Goal: Task Accomplishment & Management: Complete application form

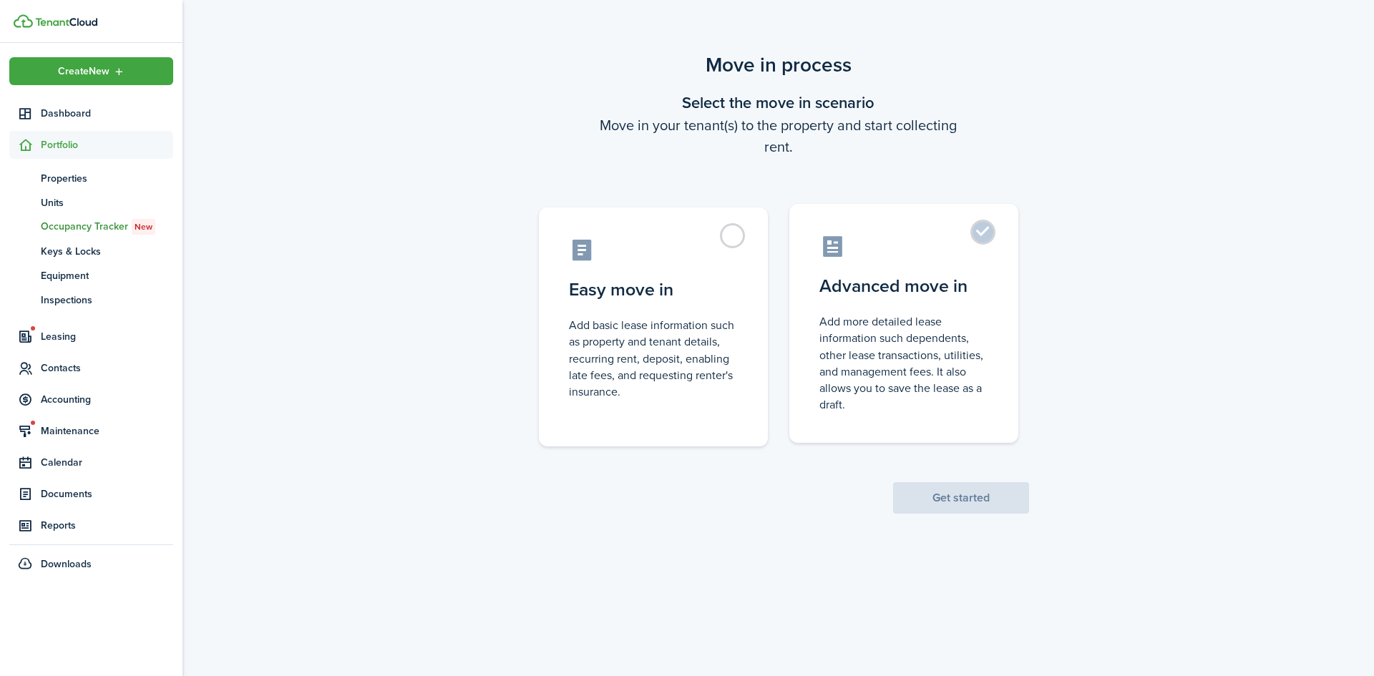
click at [885, 246] on control-radio-card-icon at bounding box center [903, 246] width 169 height 25
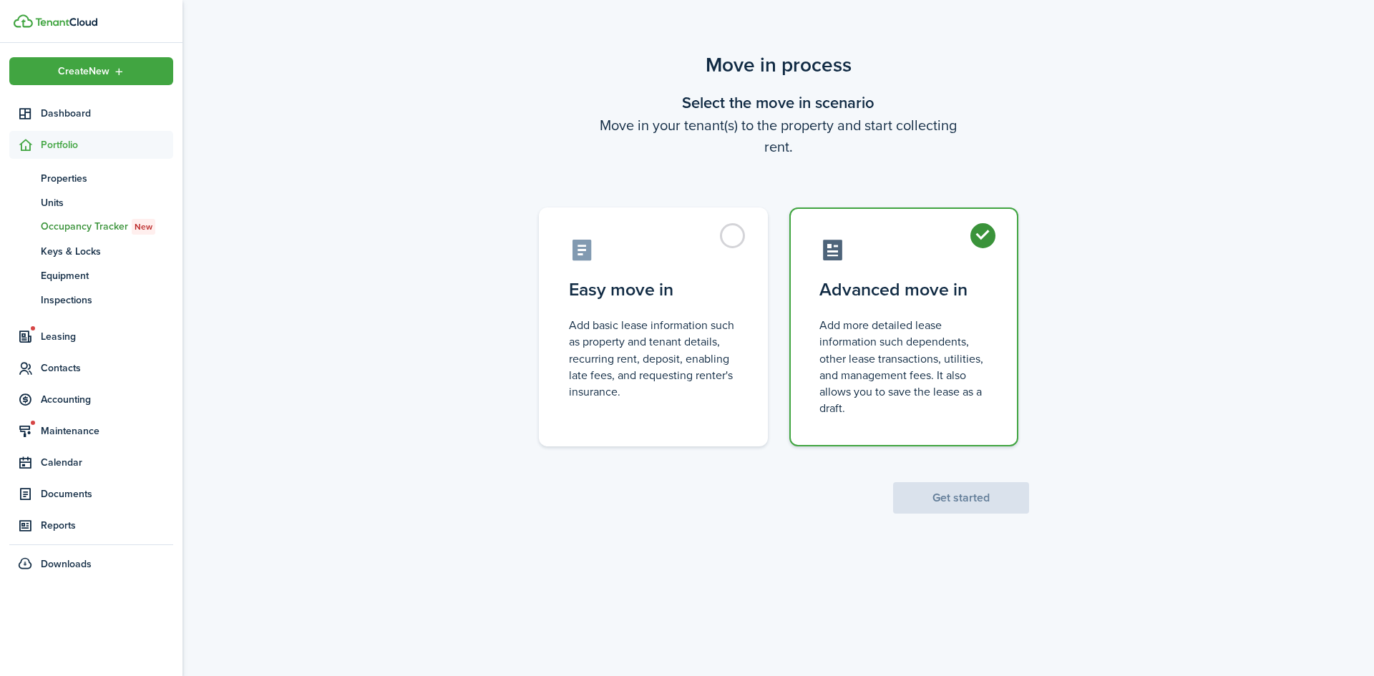
radio input "true"
click at [981, 487] on button "Get started" at bounding box center [961, 497] width 136 height 31
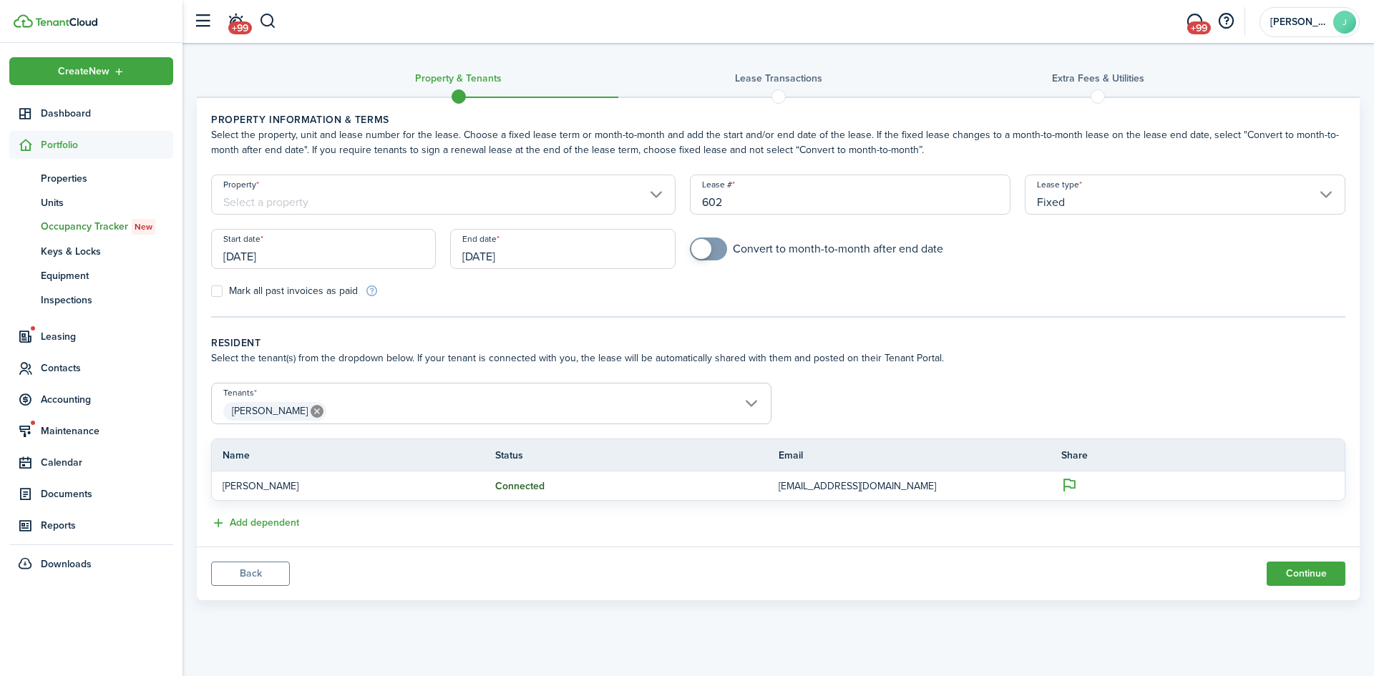
click at [557, 194] on input "Property" at bounding box center [443, 195] width 464 height 40
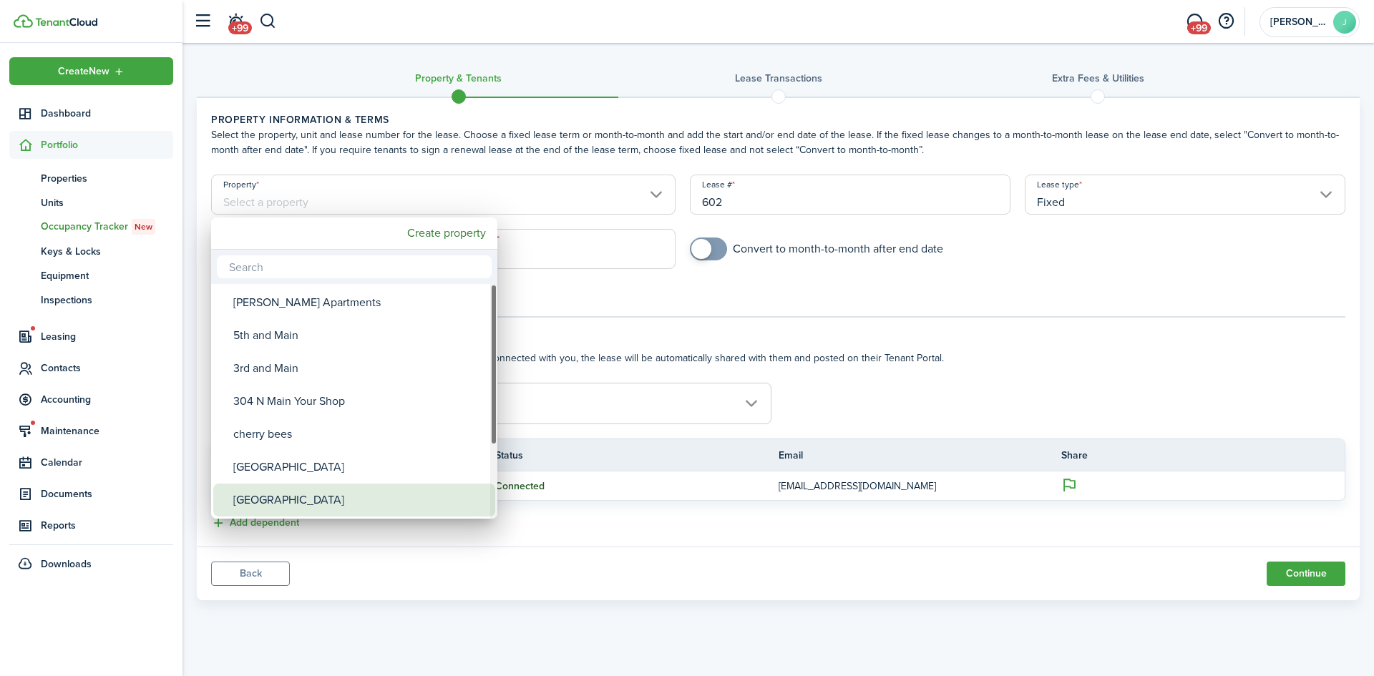
click at [300, 499] on div "[GEOGRAPHIC_DATA]" at bounding box center [359, 500] width 253 height 33
type input "[GEOGRAPHIC_DATA]"
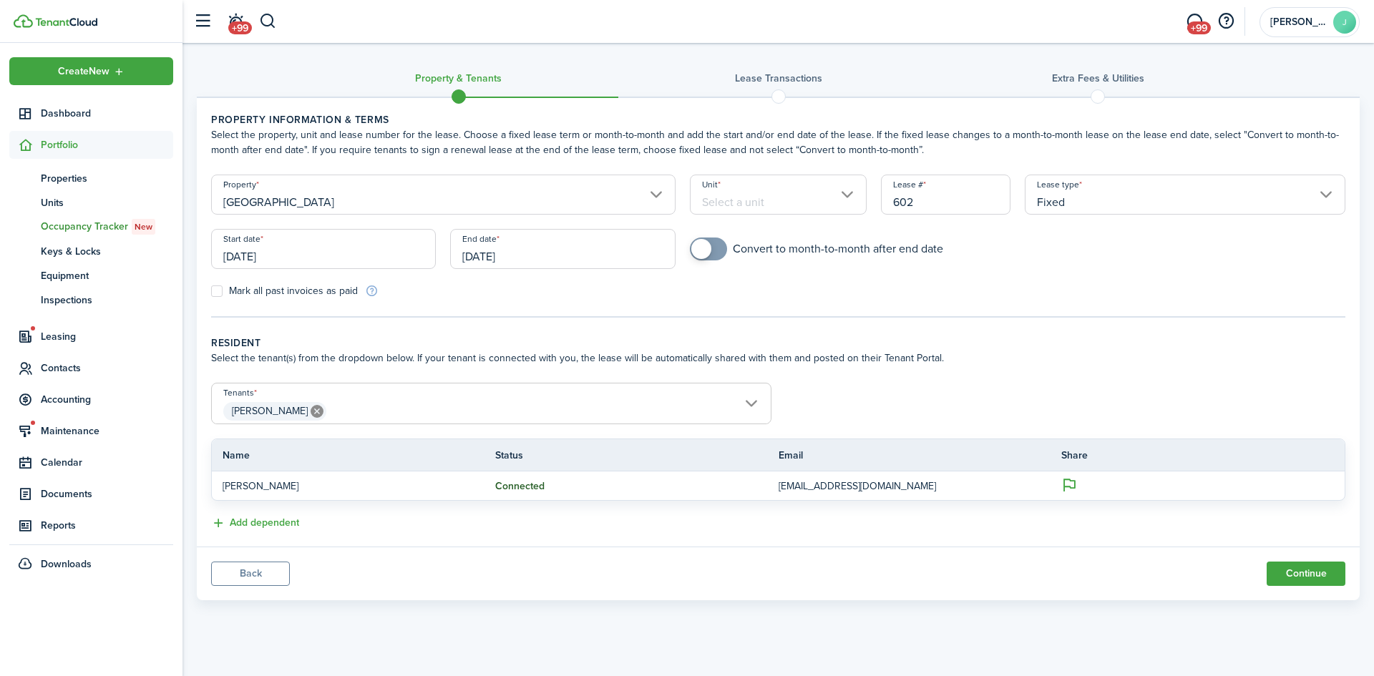
click at [802, 202] on input "Unit" at bounding box center [778, 195] width 177 height 40
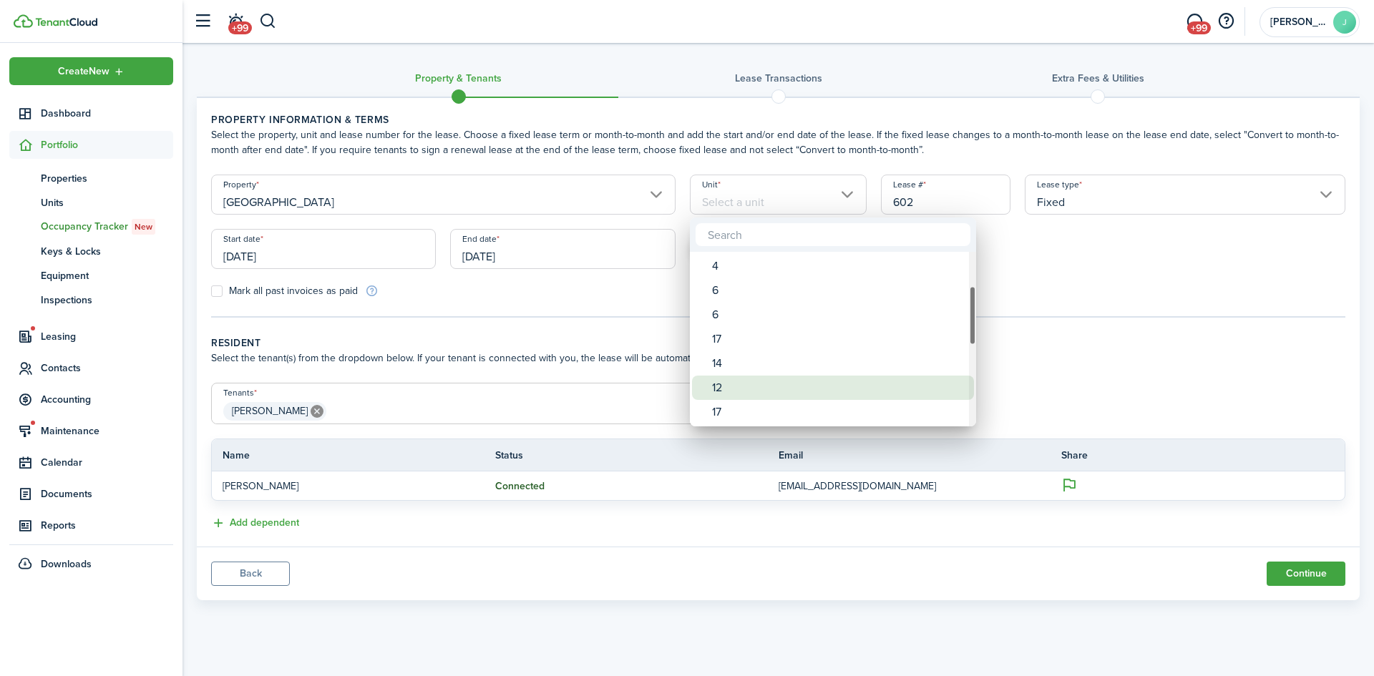
click at [828, 383] on div "12" at bounding box center [838, 388] width 253 height 24
type input "12"
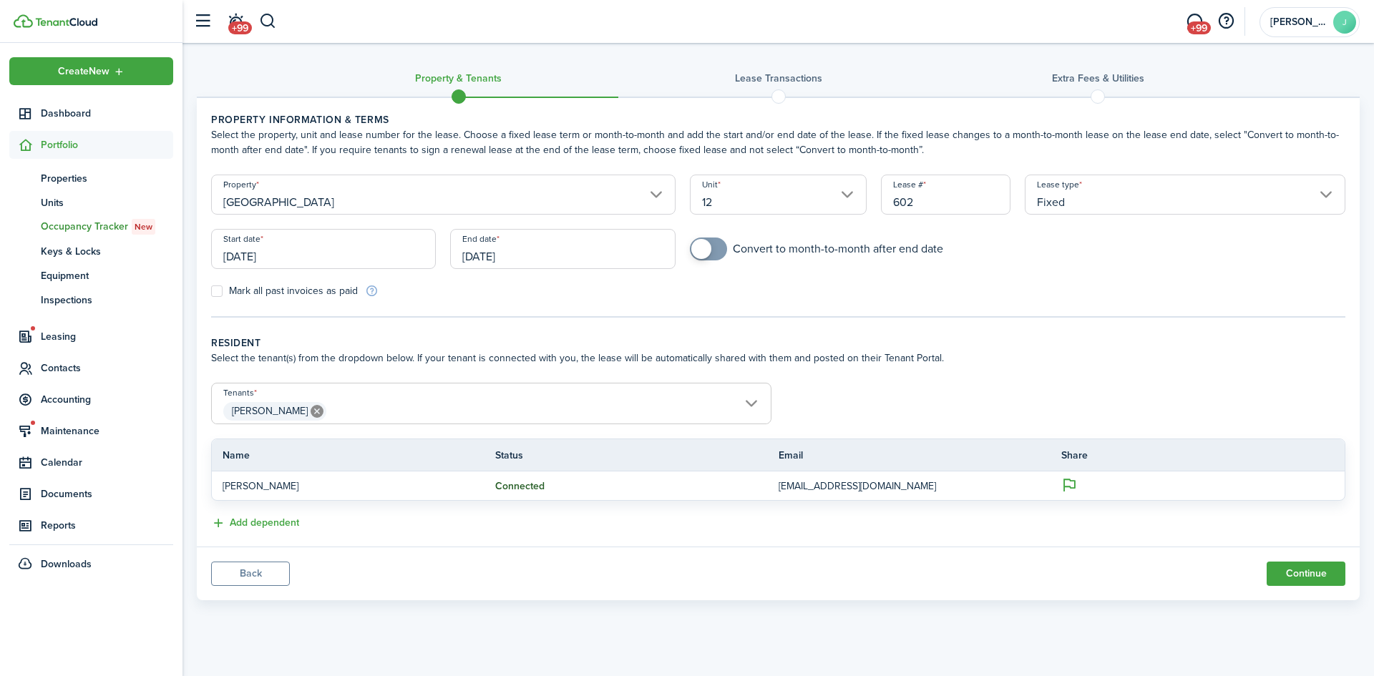
click at [389, 251] on input "[DATE]" at bounding box center [323, 249] width 225 height 40
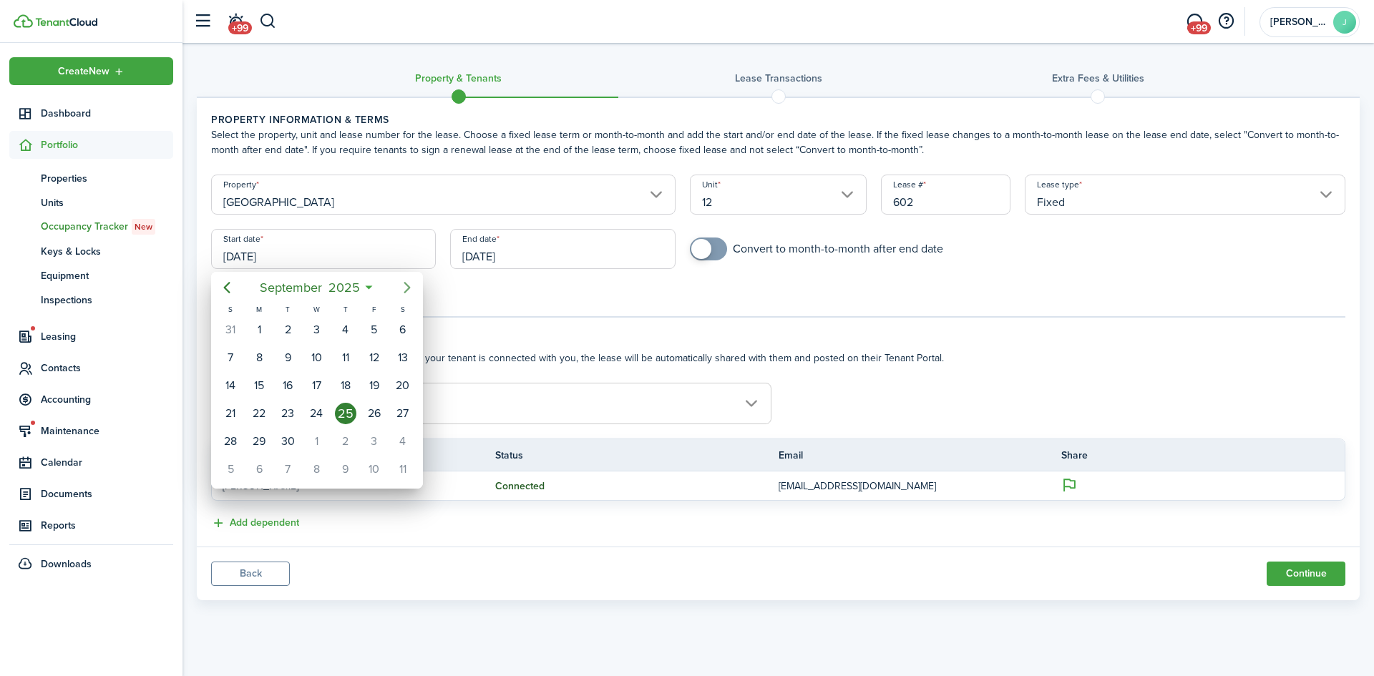
click at [413, 287] on icon "Next page" at bounding box center [407, 287] width 17 height 17
click at [316, 333] on div "1" at bounding box center [315, 329] width 21 height 21
type input "[DATE]"
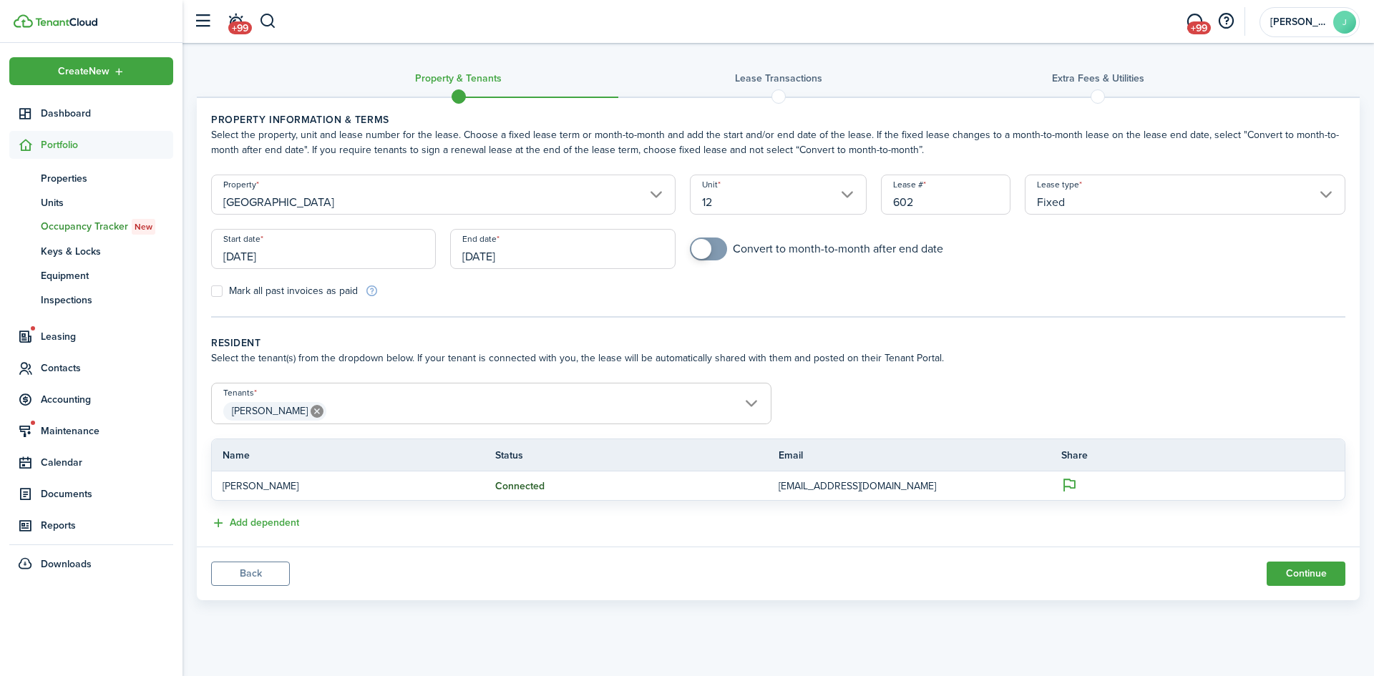
click at [607, 253] on input "[DATE]" at bounding box center [562, 249] width 225 height 40
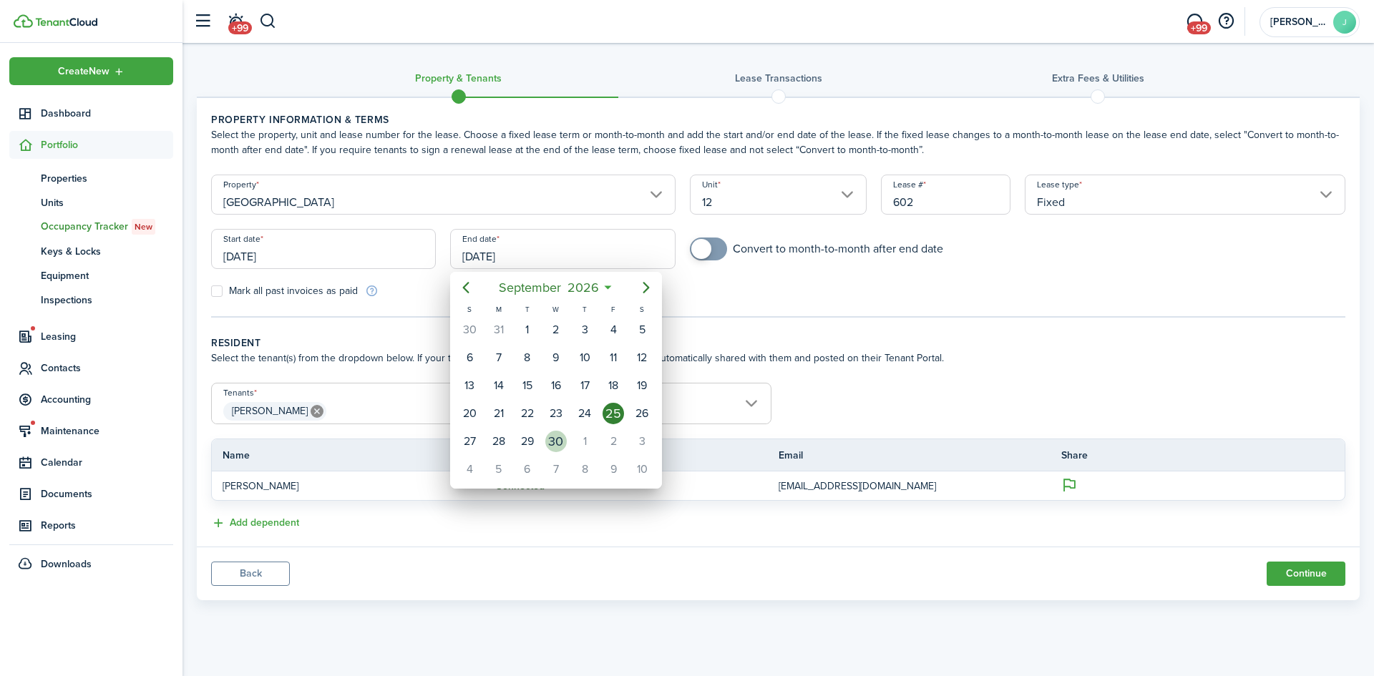
click at [552, 446] on div "30" at bounding box center [555, 441] width 21 height 21
type input "[DATE]"
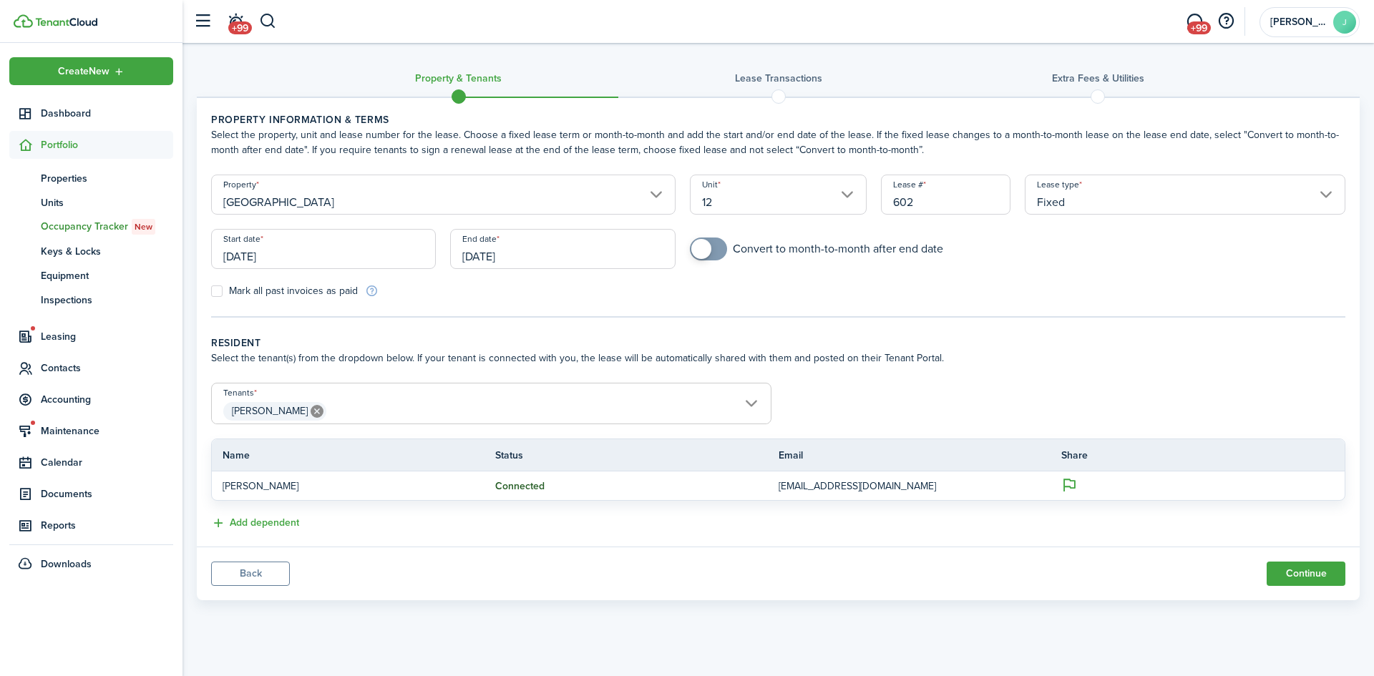
checkbox input "true"
click at [715, 258] on span at bounding box center [708, 249] width 14 height 23
click at [1316, 575] on button "Continue" at bounding box center [1305, 574] width 79 height 24
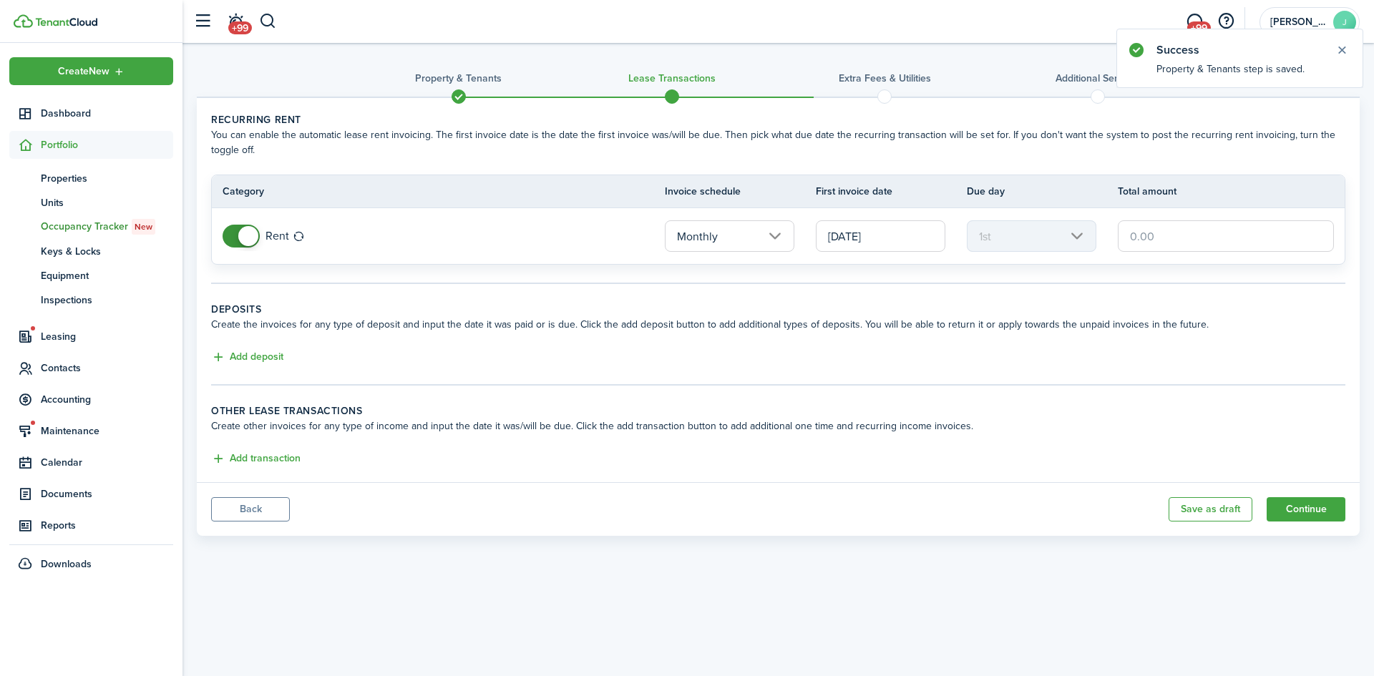
click at [1199, 238] on input "text" at bounding box center [1226, 235] width 216 height 31
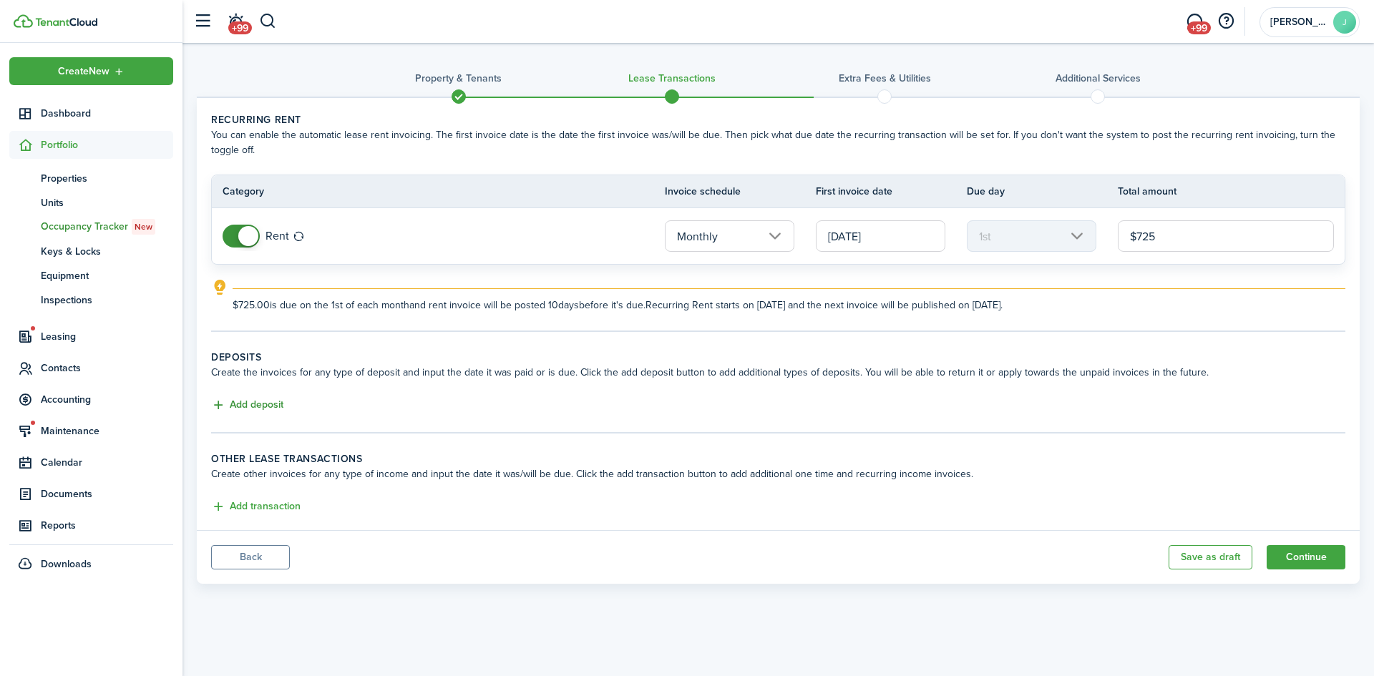
type input "$725.00"
click at [264, 408] on button "Add deposit" at bounding box center [247, 405] width 72 height 16
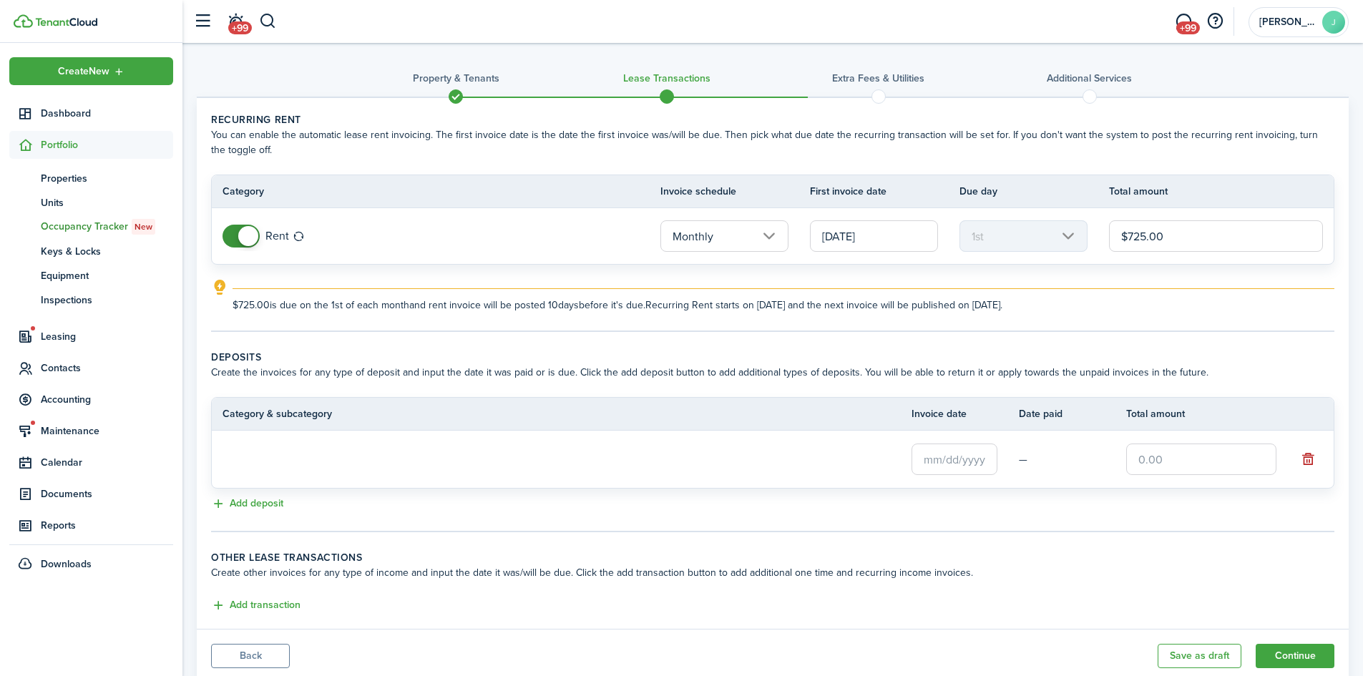
click at [1228, 449] on input "text" at bounding box center [1201, 459] width 150 height 31
click at [954, 461] on input "text" at bounding box center [954, 458] width 86 height 31
type input "$725.00"
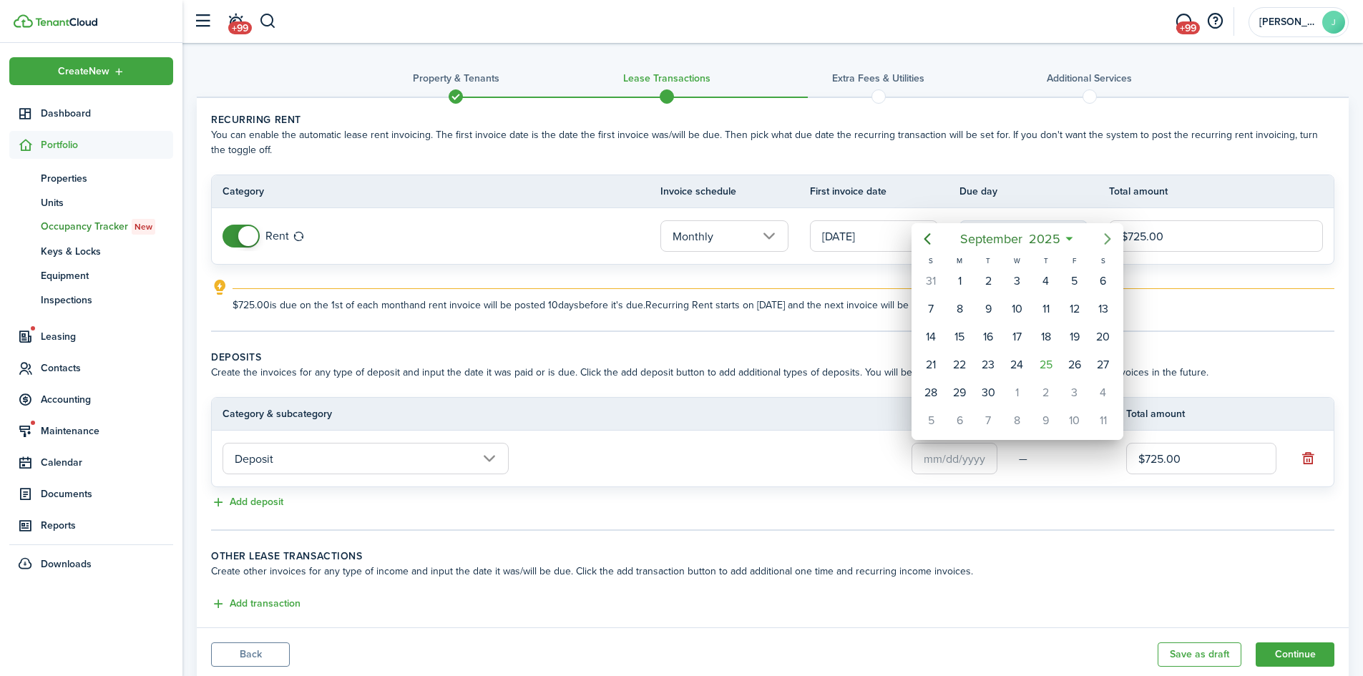
click at [1108, 235] on icon "Next page" at bounding box center [1107, 238] width 17 height 17
click at [1073, 308] on div "10" at bounding box center [1074, 308] width 21 height 21
type input "[DATE]"
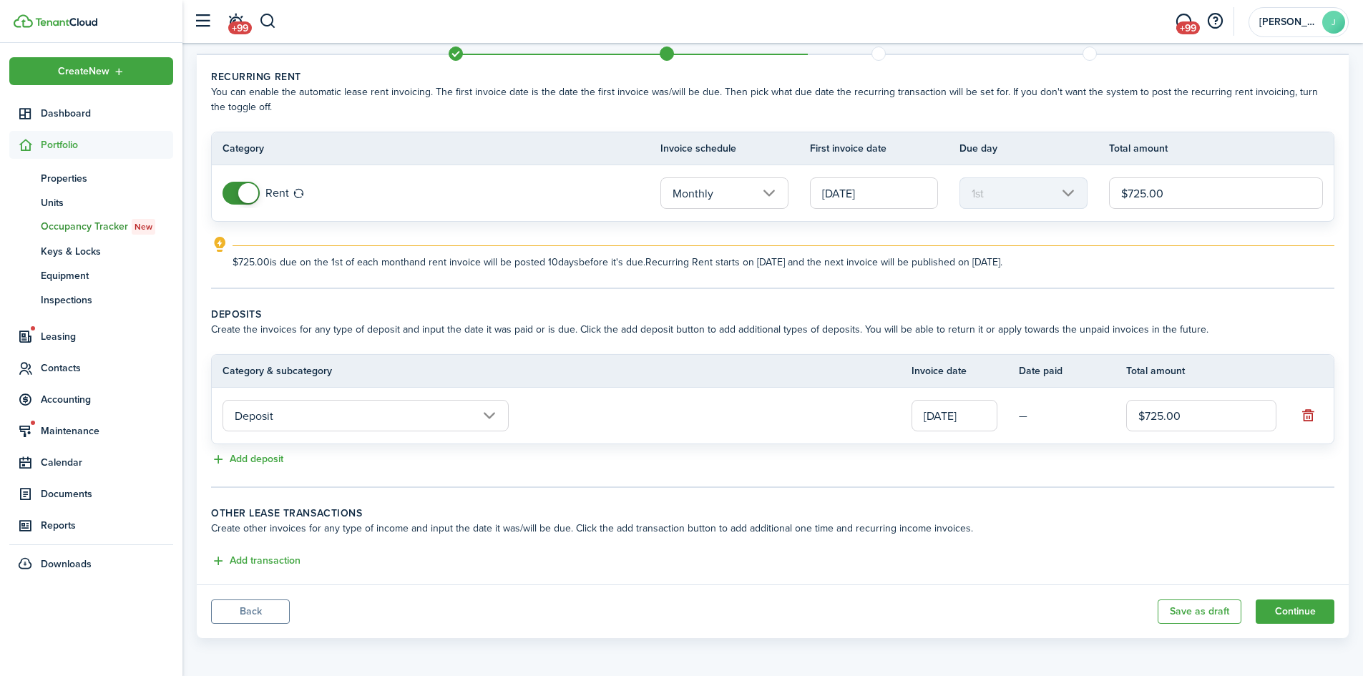
scroll to position [44, 0]
click at [1310, 613] on button "Continue" at bounding box center [1295, 610] width 79 height 24
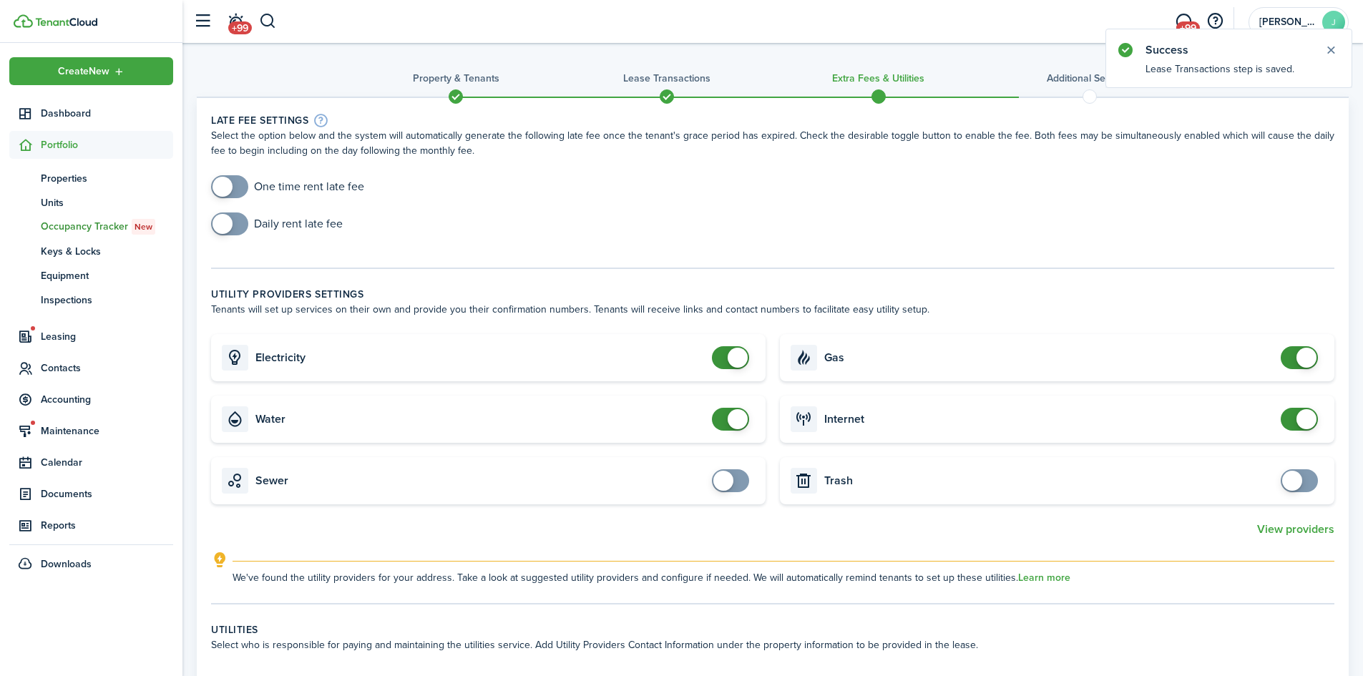
checkbox input "true"
click at [236, 192] on span at bounding box center [230, 186] width 14 height 23
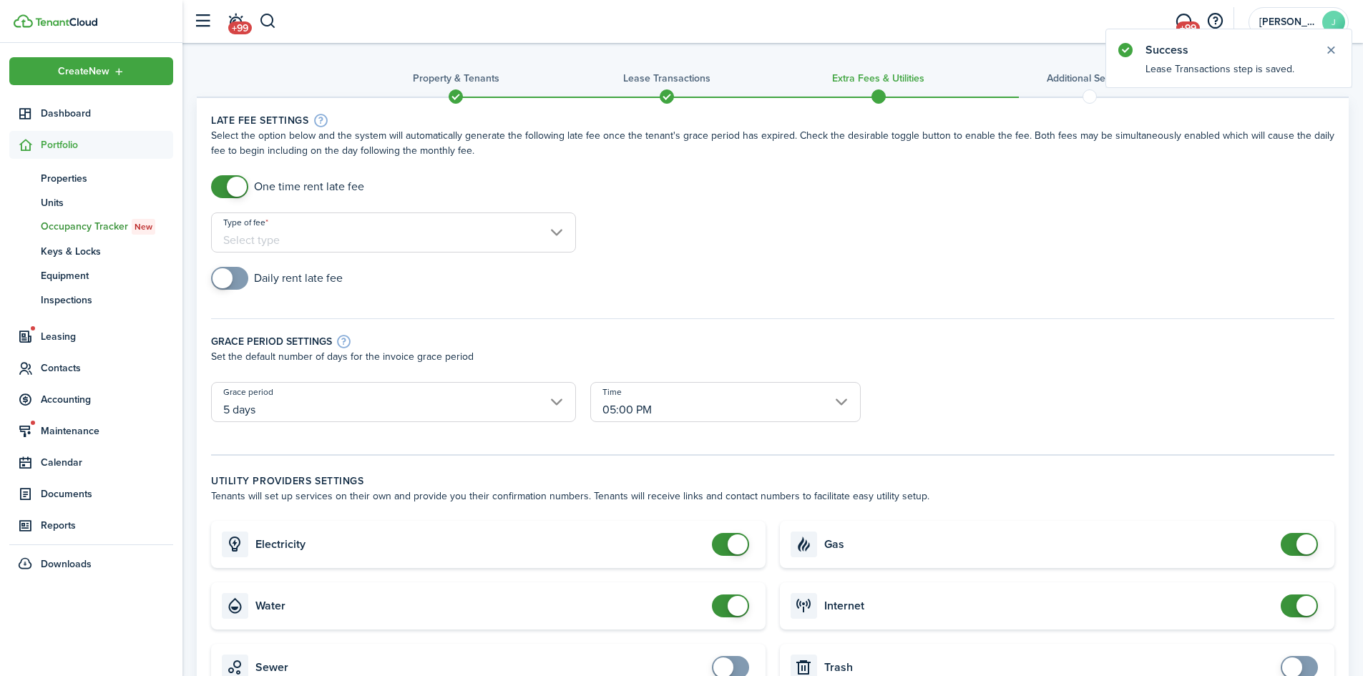
click at [341, 243] on input "Type of fee" at bounding box center [393, 232] width 365 height 40
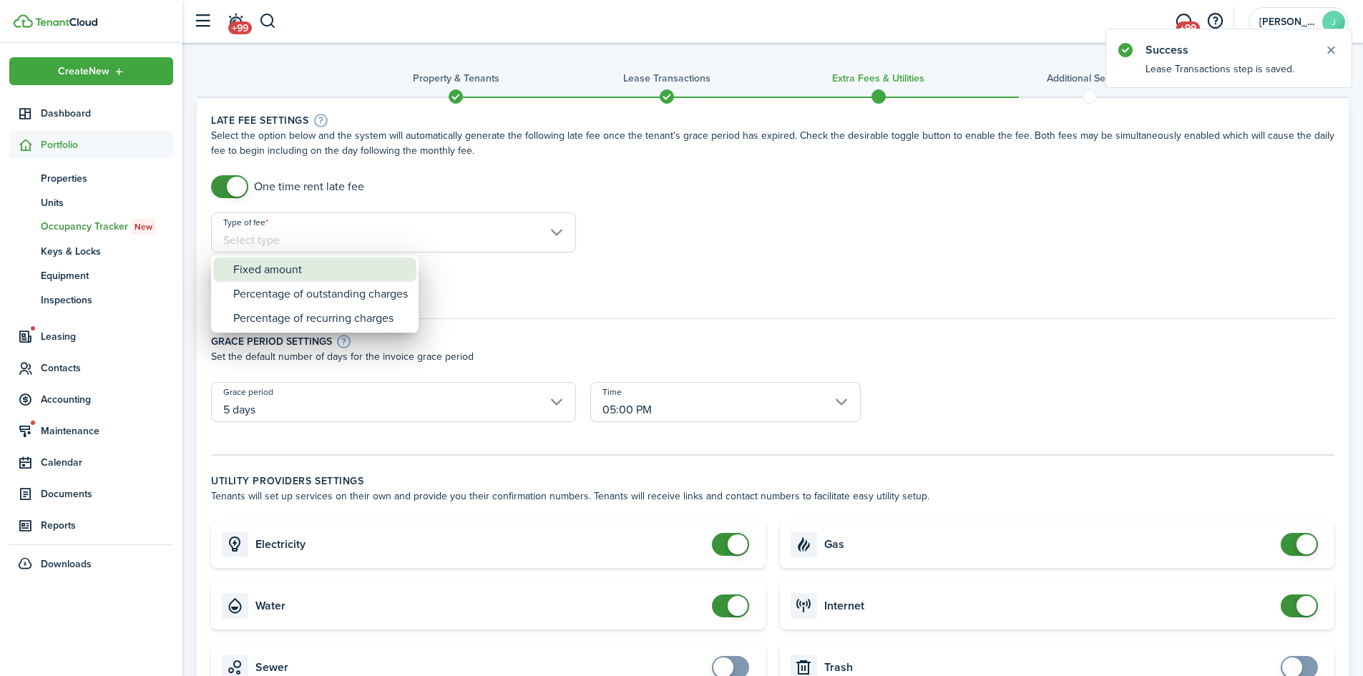
click at [326, 279] on div "Fixed amount" at bounding box center [320, 270] width 175 height 24
type input "Fixed amount"
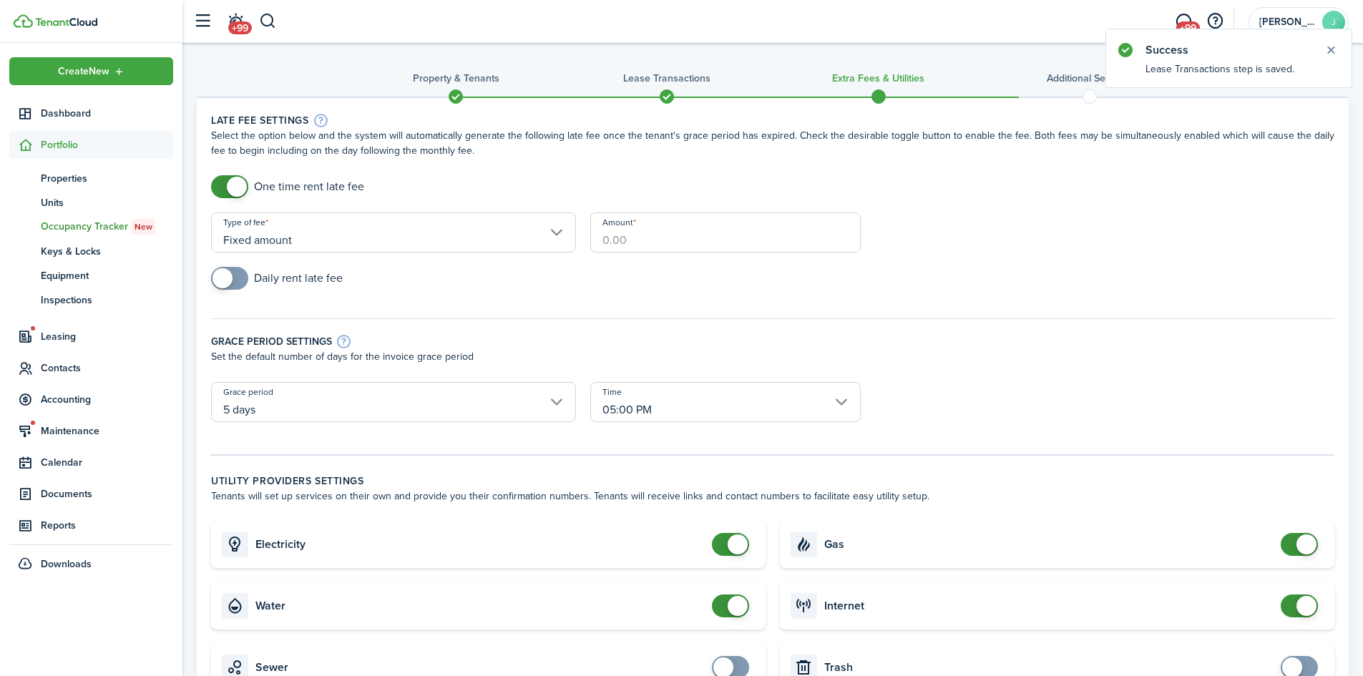
click at [665, 235] on input "Amount" at bounding box center [725, 232] width 270 height 40
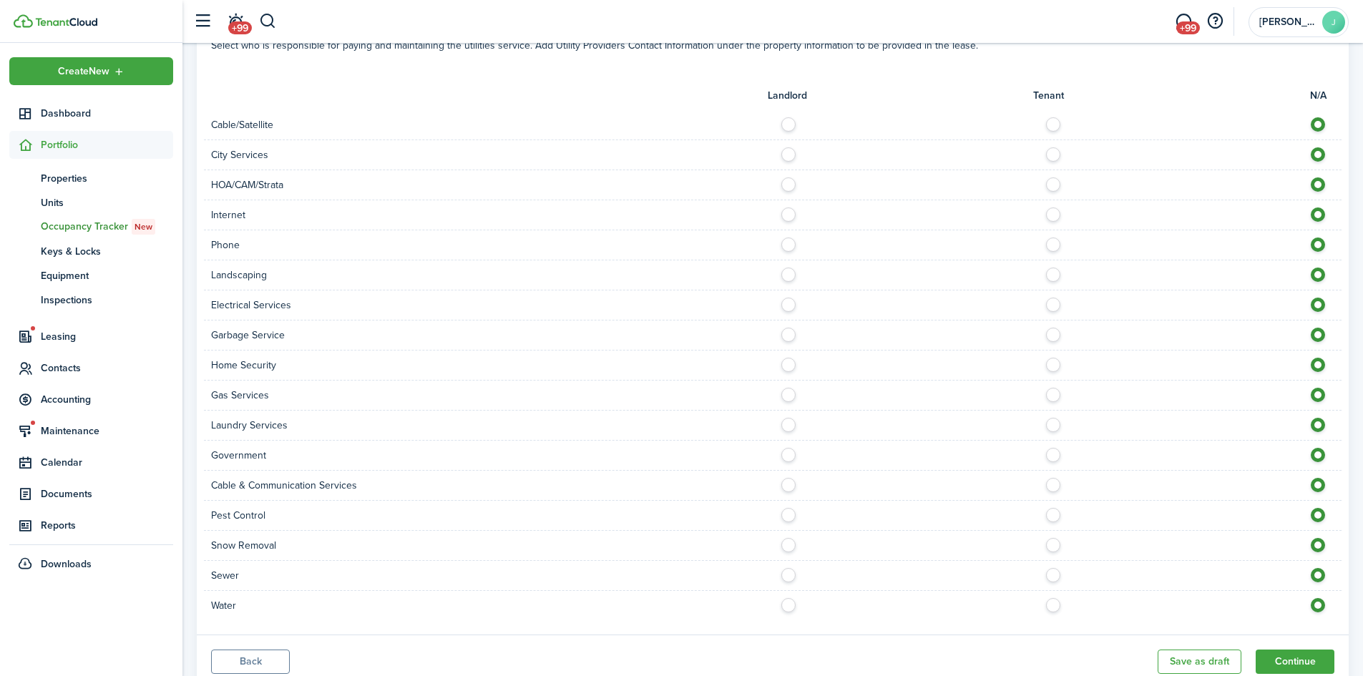
scroll to position [871, 0]
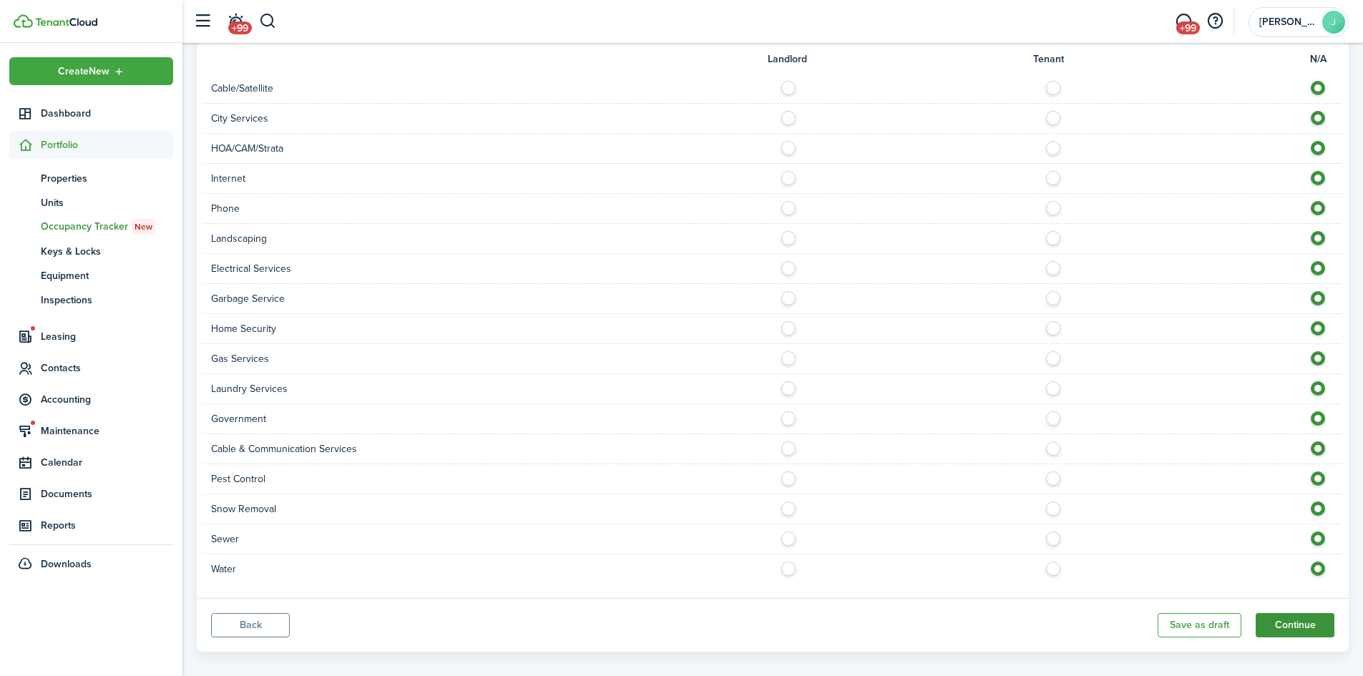
type input "$50.00"
click at [1289, 613] on button "Continue" at bounding box center [1295, 625] width 79 height 24
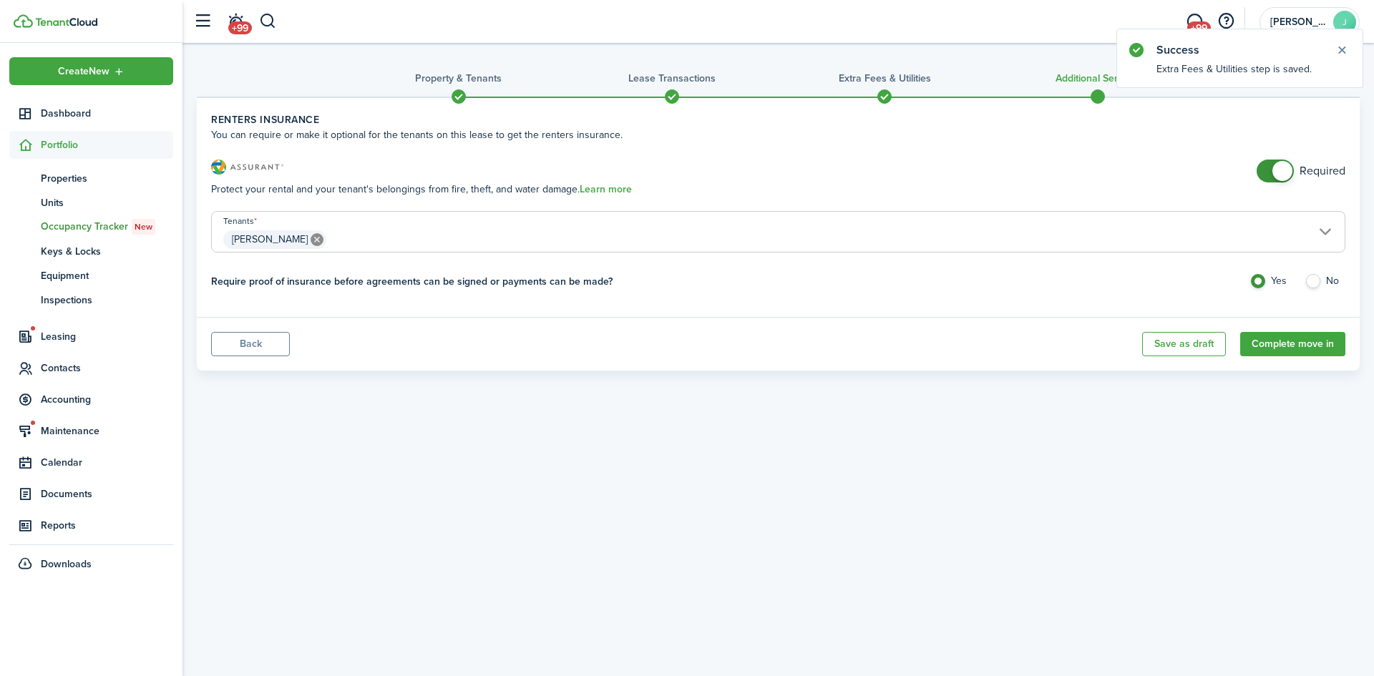
checkbox input "false"
click at [1277, 162] on span at bounding box center [1282, 171] width 20 height 20
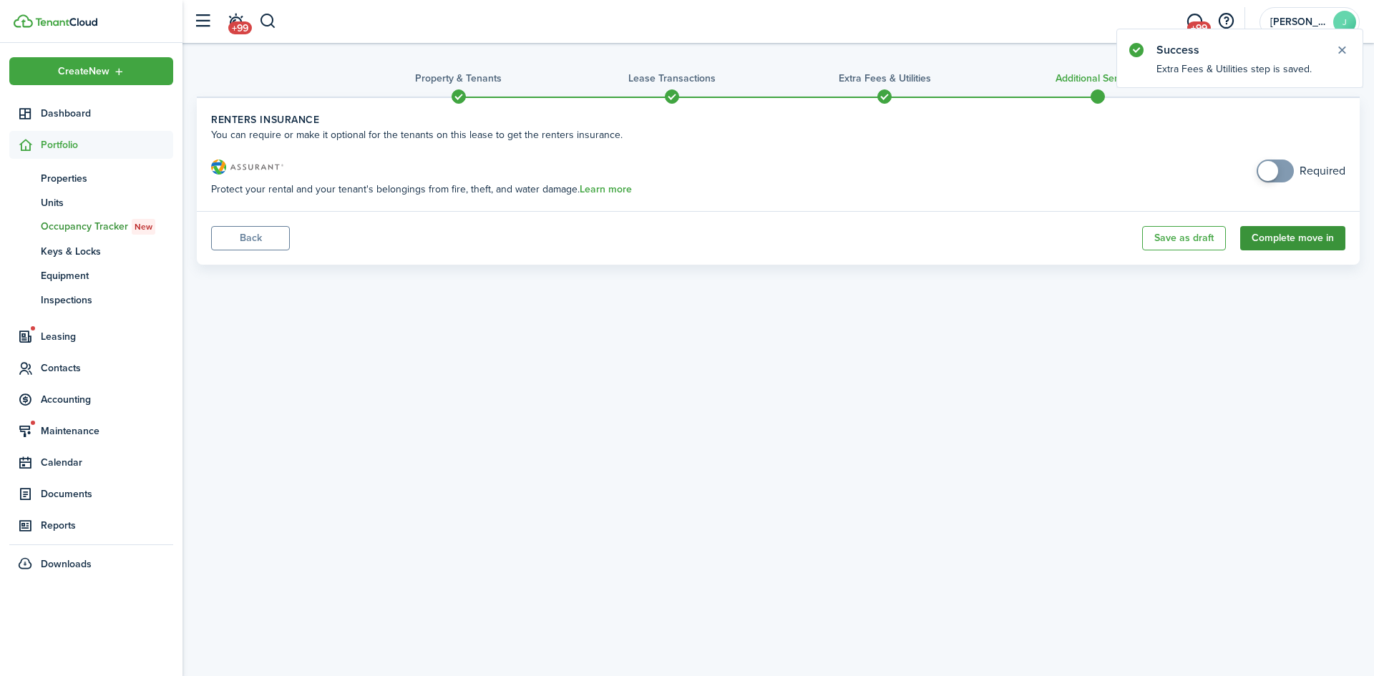
click at [1310, 247] on button "Complete move in" at bounding box center [1292, 238] width 105 height 24
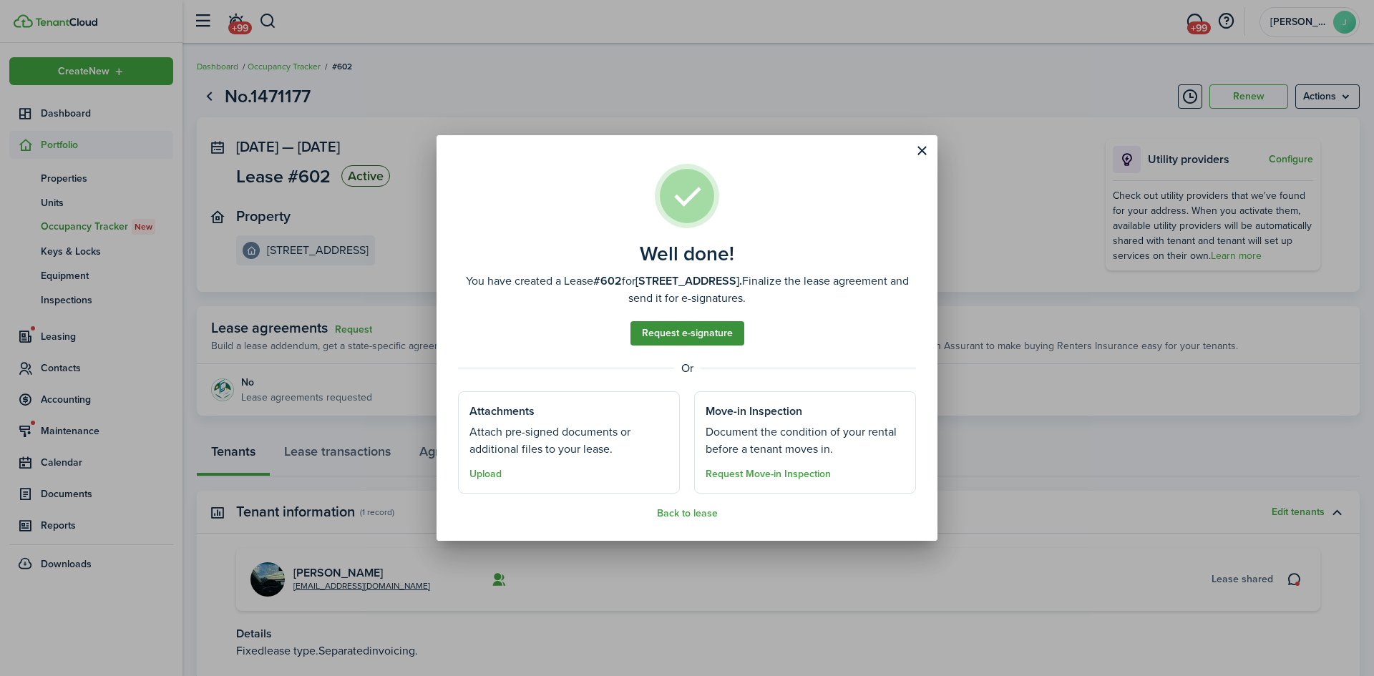
click at [662, 340] on link "Request e-signature" at bounding box center [687, 333] width 114 height 24
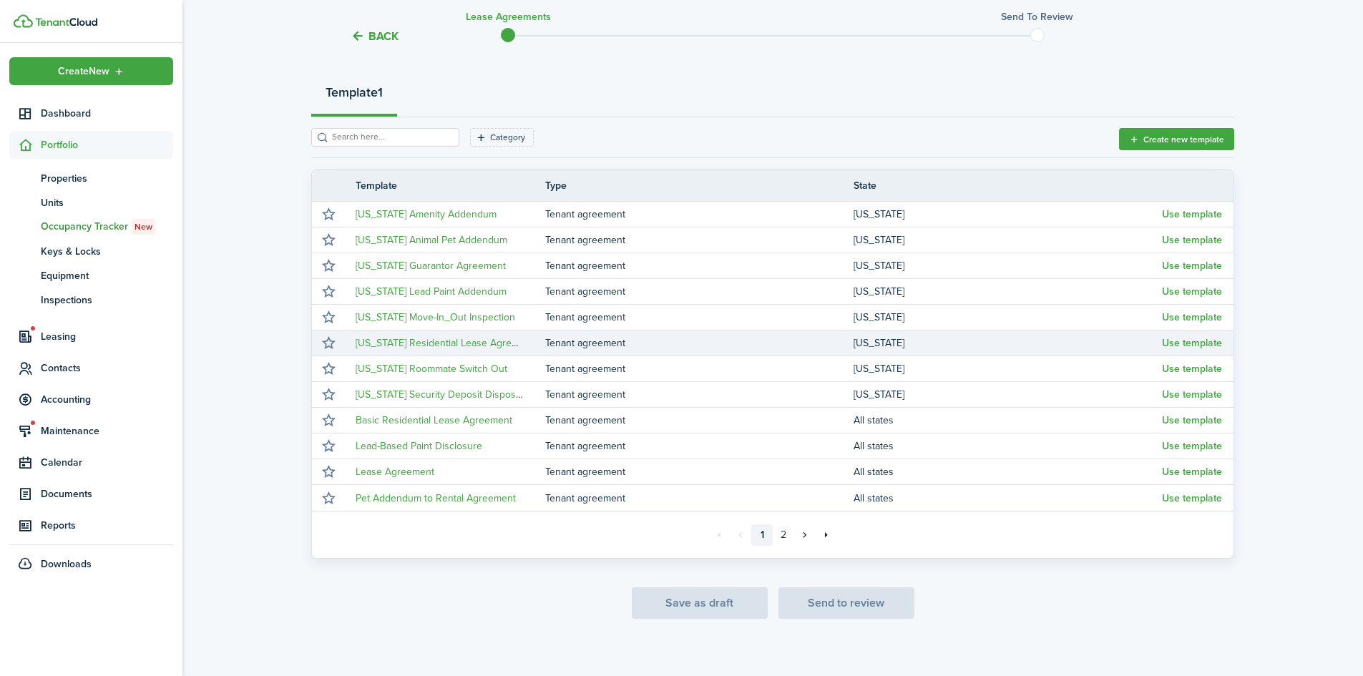
scroll to position [160, 0]
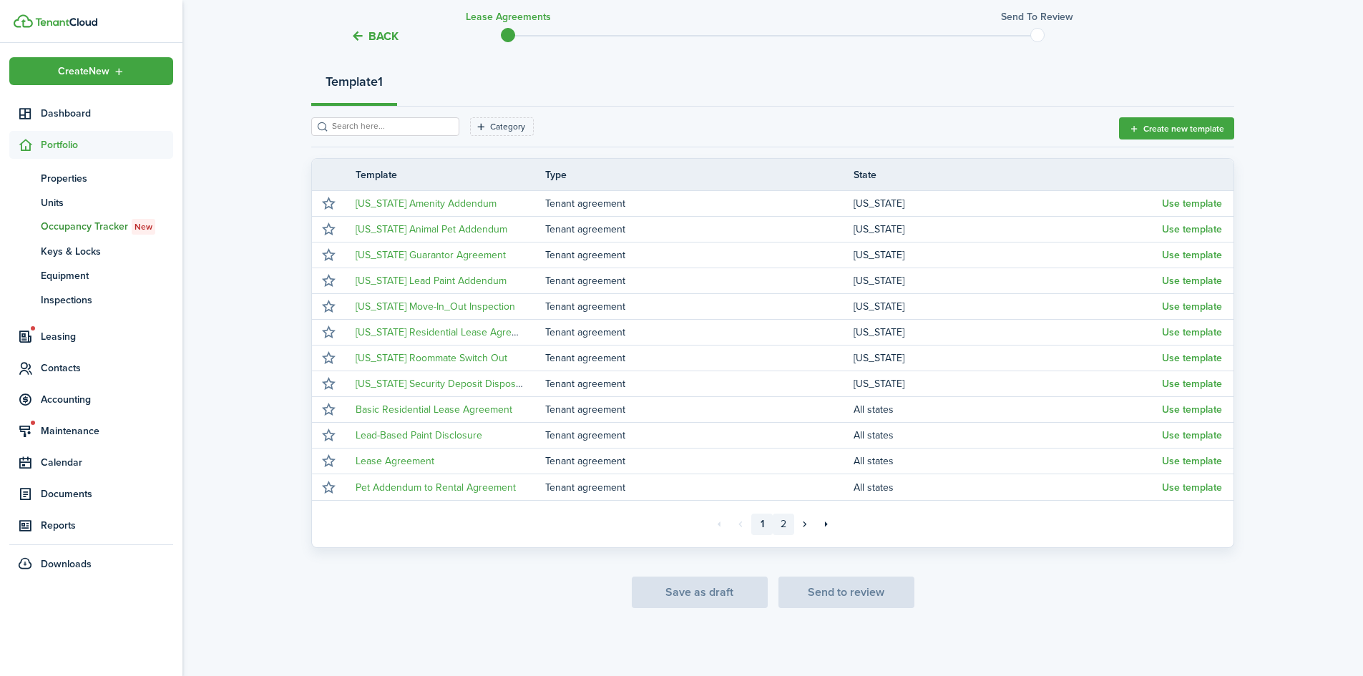
click at [778, 524] on link "2" at bounding box center [783, 524] width 21 height 21
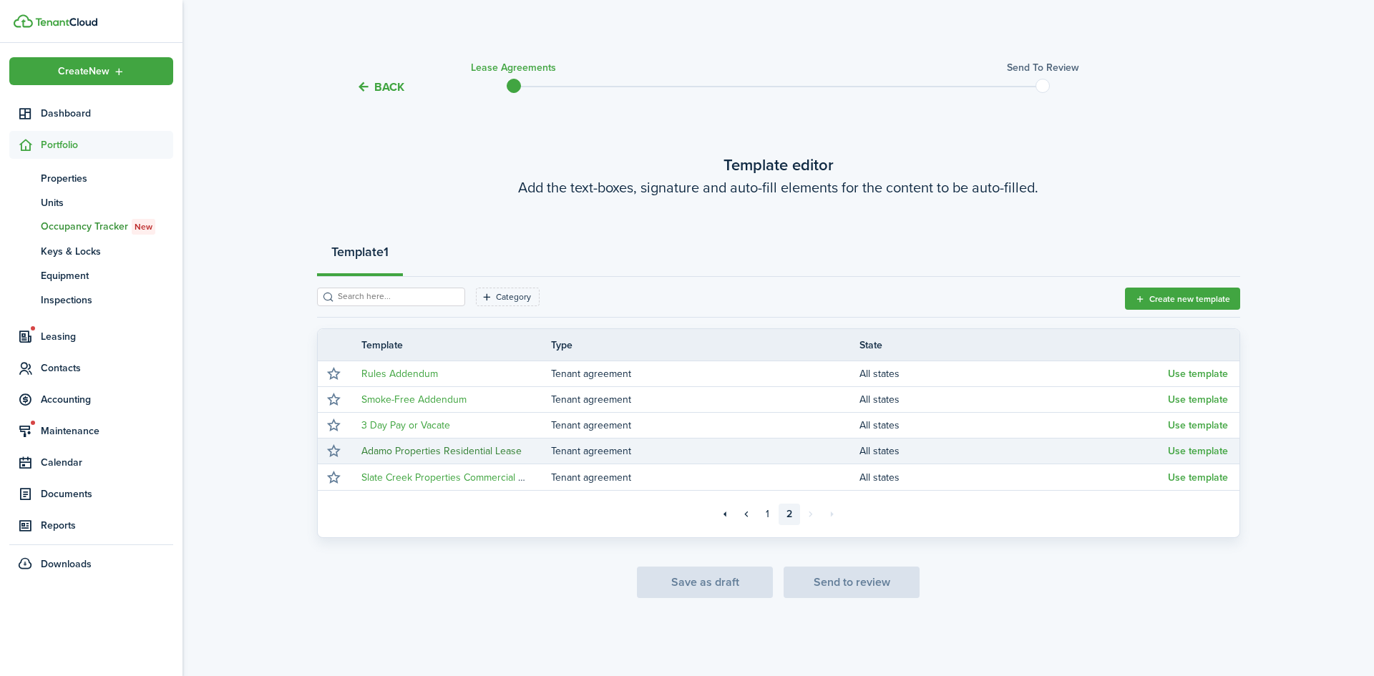
click at [444, 449] on link "Adamo Properties Residential Lease" at bounding box center [441, 451] width 160 height 15
